Goal: Transaction & Acquisition: Purchase product/service

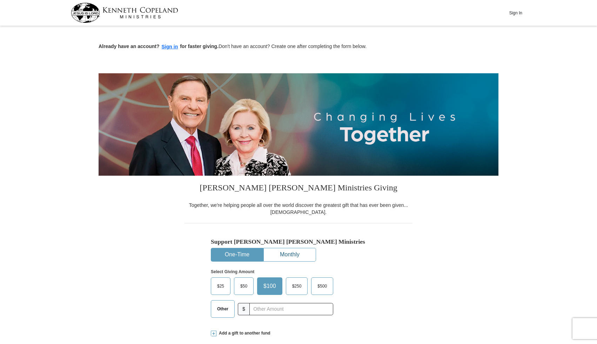
click at [294, 252] on button "Monthly" at bounding box center [290, 254] width 52 height 13
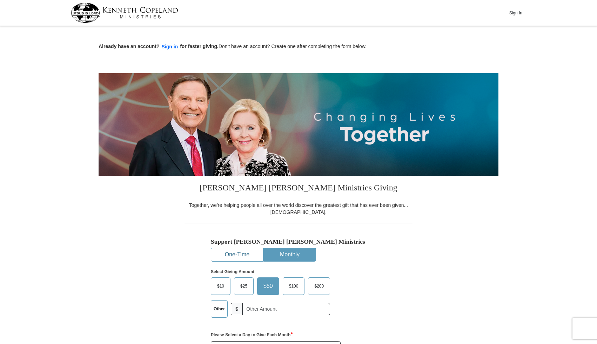
click at [245, 256] on button "One-Time" at bounding box center [237, 254] width 52 height 13
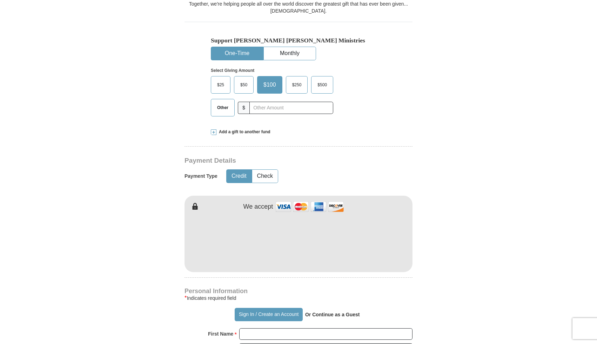
scroll to position [169, 0]
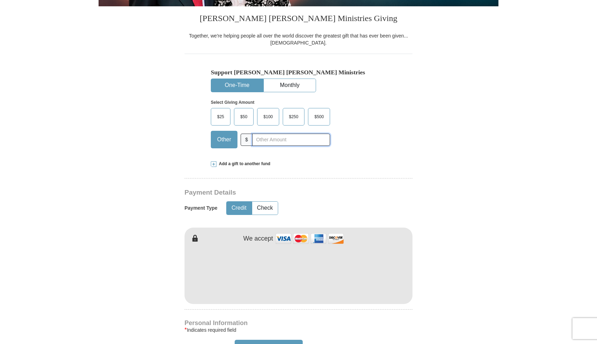
click at [275, 141] on input "text" at bounding box center [291, 140] width 78 height 12
type input "20.00"
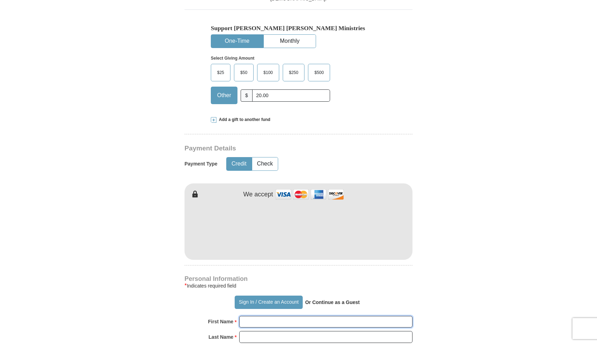
type input "[PERSON_NAME]"
type input "Woythal"
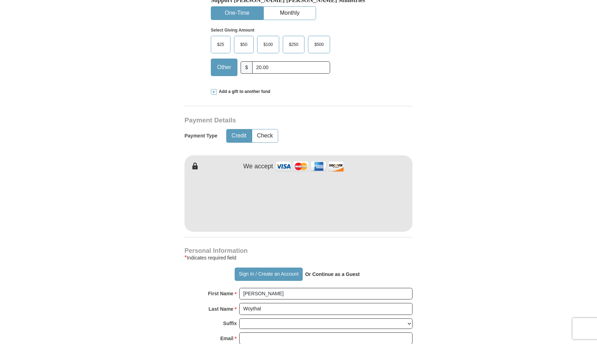
scroll to position [241, 0]
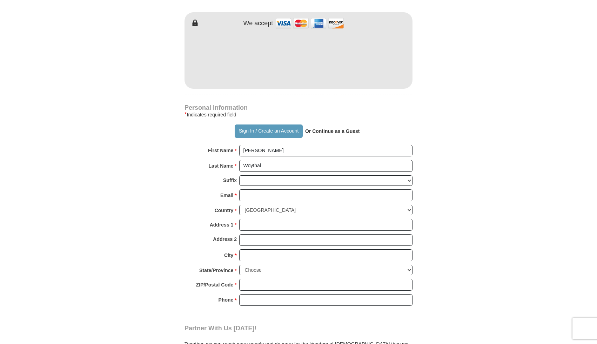
scroll to position [385, 0]
click at [276, 195] on input "Email *" at bounding box center [325, 195] width 173 height 12
type input "[EMAIL_ADDRESS][DOMAIN_NAME]"
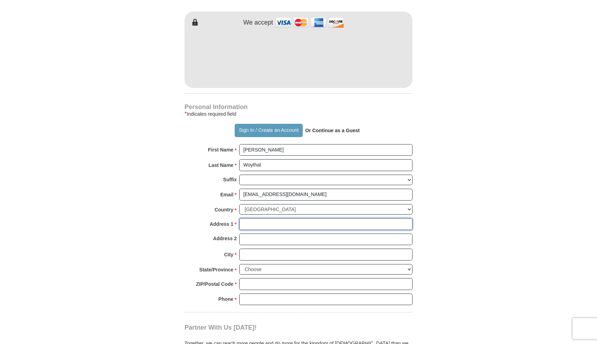
type input "[STREET_ADDRESS]"
type input "Apt. 2163"
type input "[GEOGRAPHIC_DATA]"
select select "NV"
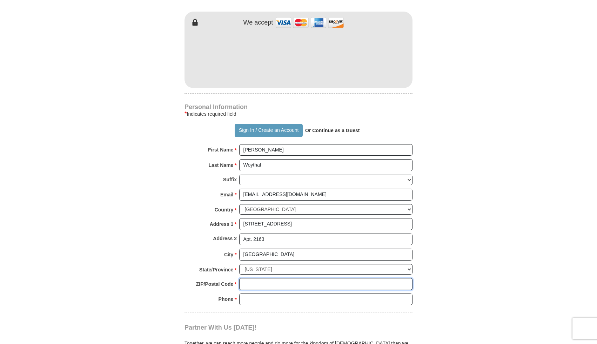
type input "89129"
type input "6415833701"
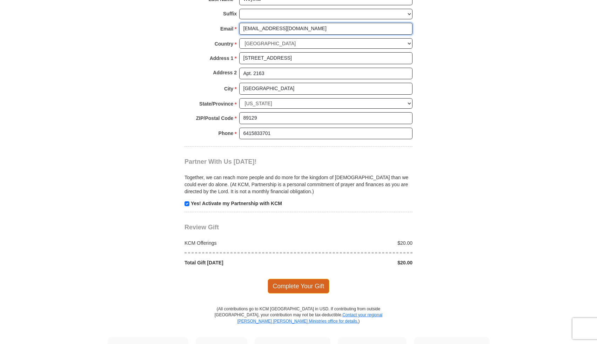
scroll to position [600, 0]
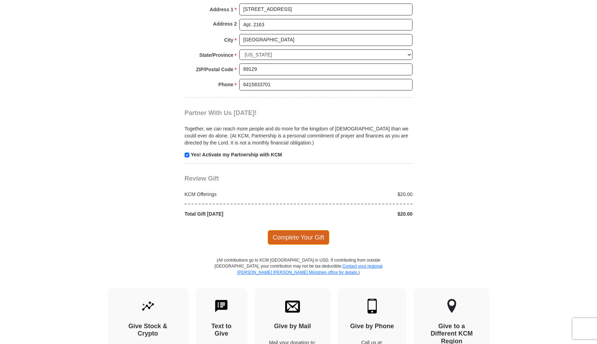
click at [309, 236] on span "Complete Your Gift" at bounding box center [298, 237] width 62 height 15
